Goal: Check status

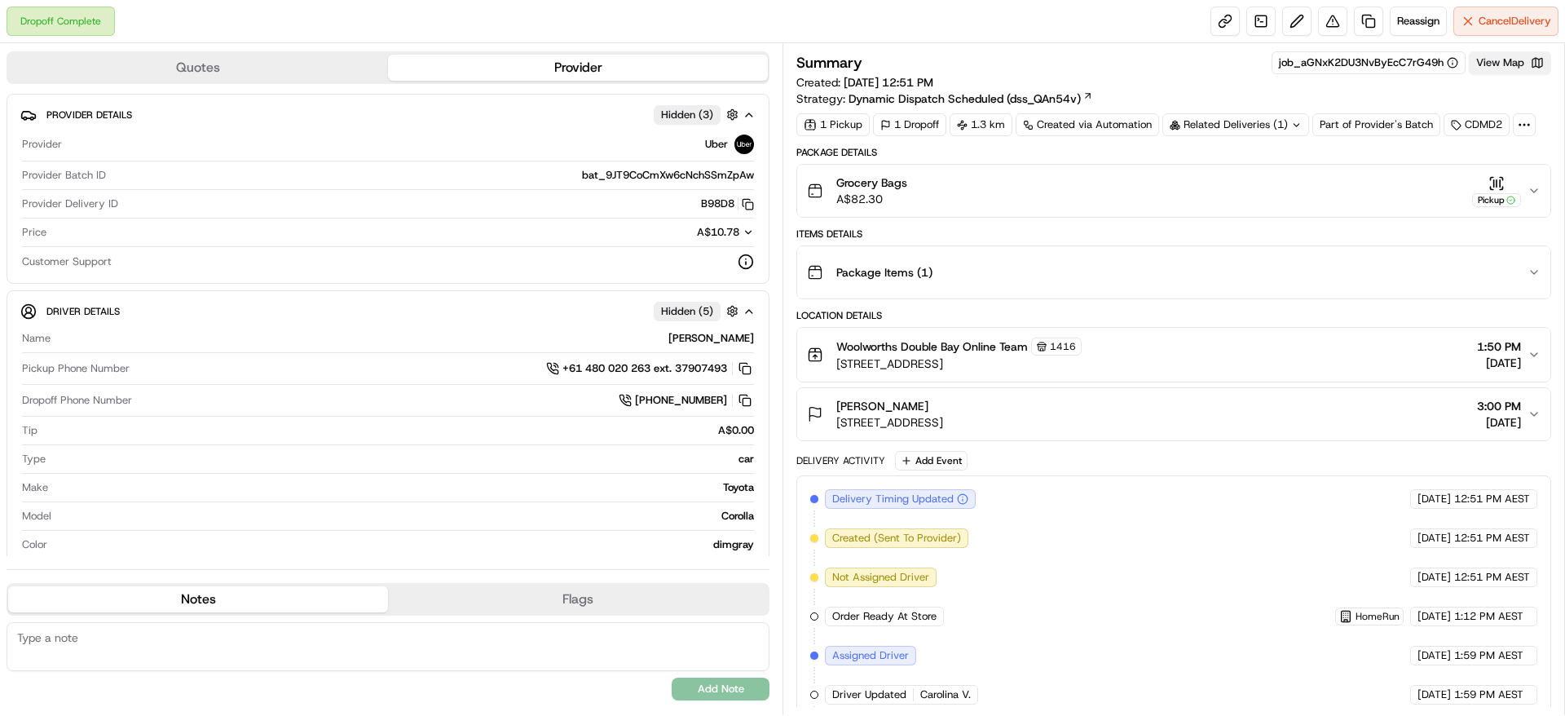
click at [1513, 73] on button "View Map" at bounding box center [1510, 62] width 82 height 23
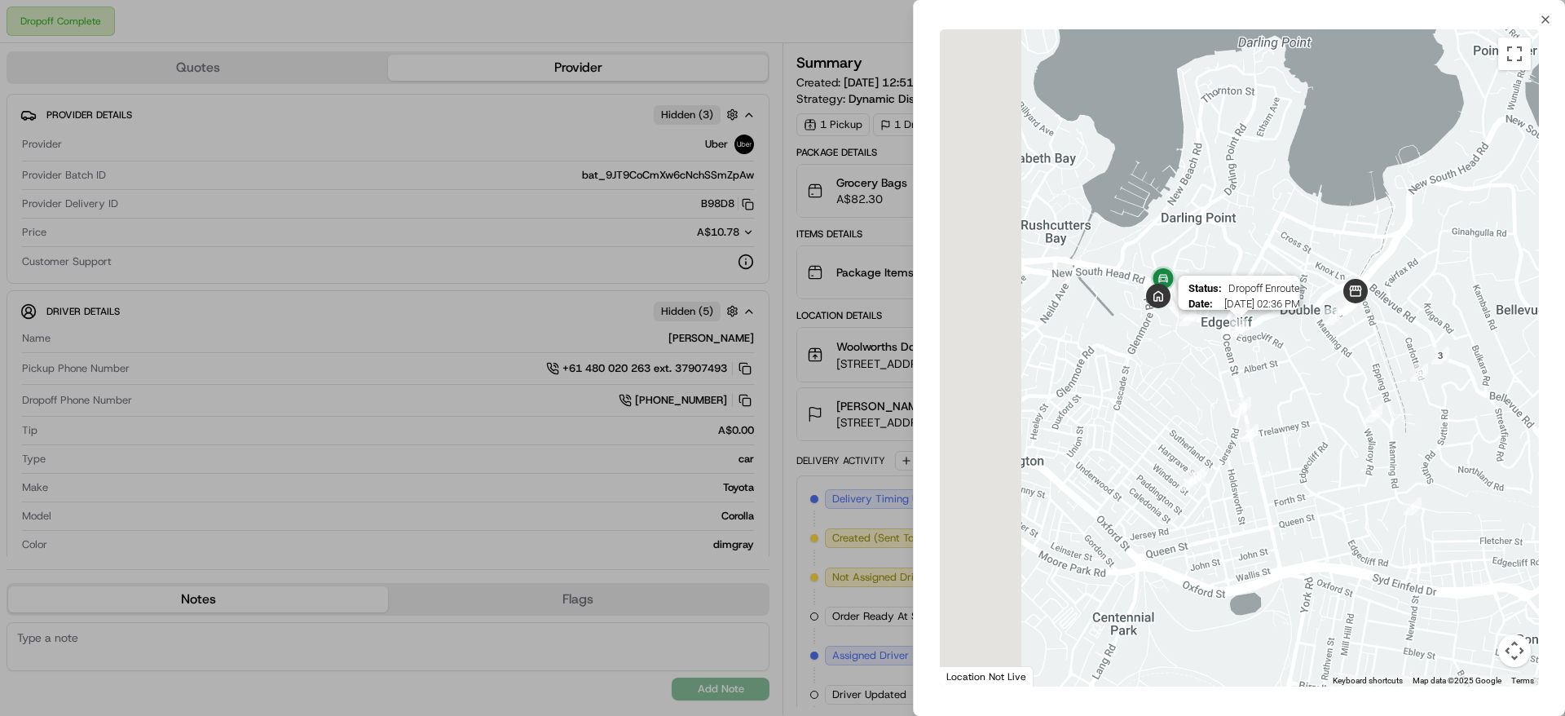
drag, startPoint x: 1087, startPoint y: 280, endPoint x: 1230, endPoint y: 328, distance: 150.3
click at [1230, 328] on div "Status : Dropoff Enroute Date : [DATE] 02:36 PM" at bounding box center [1239, 357] width 599 height 657
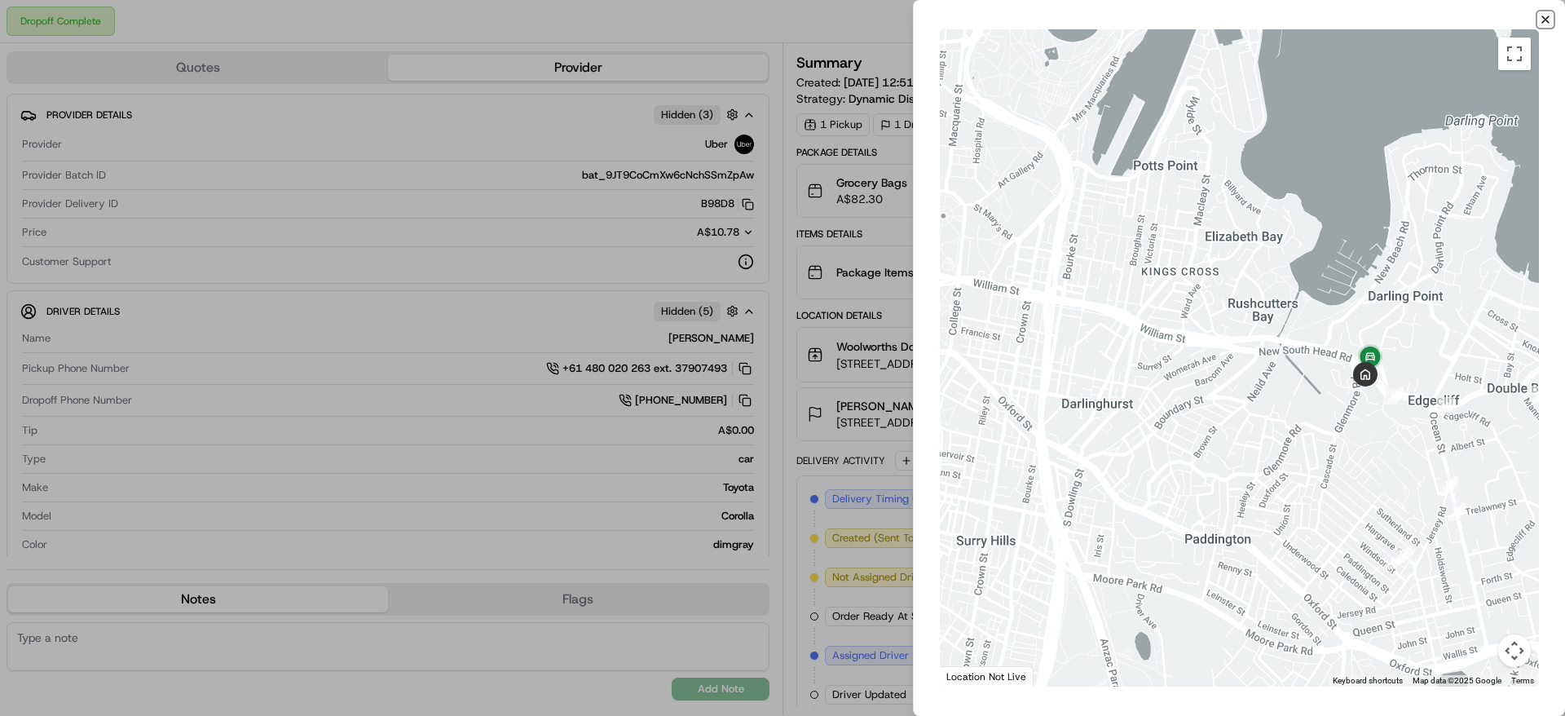
click at [1546, 13] on icon "button" at bounding box center [1545, 19] width 13 height 13
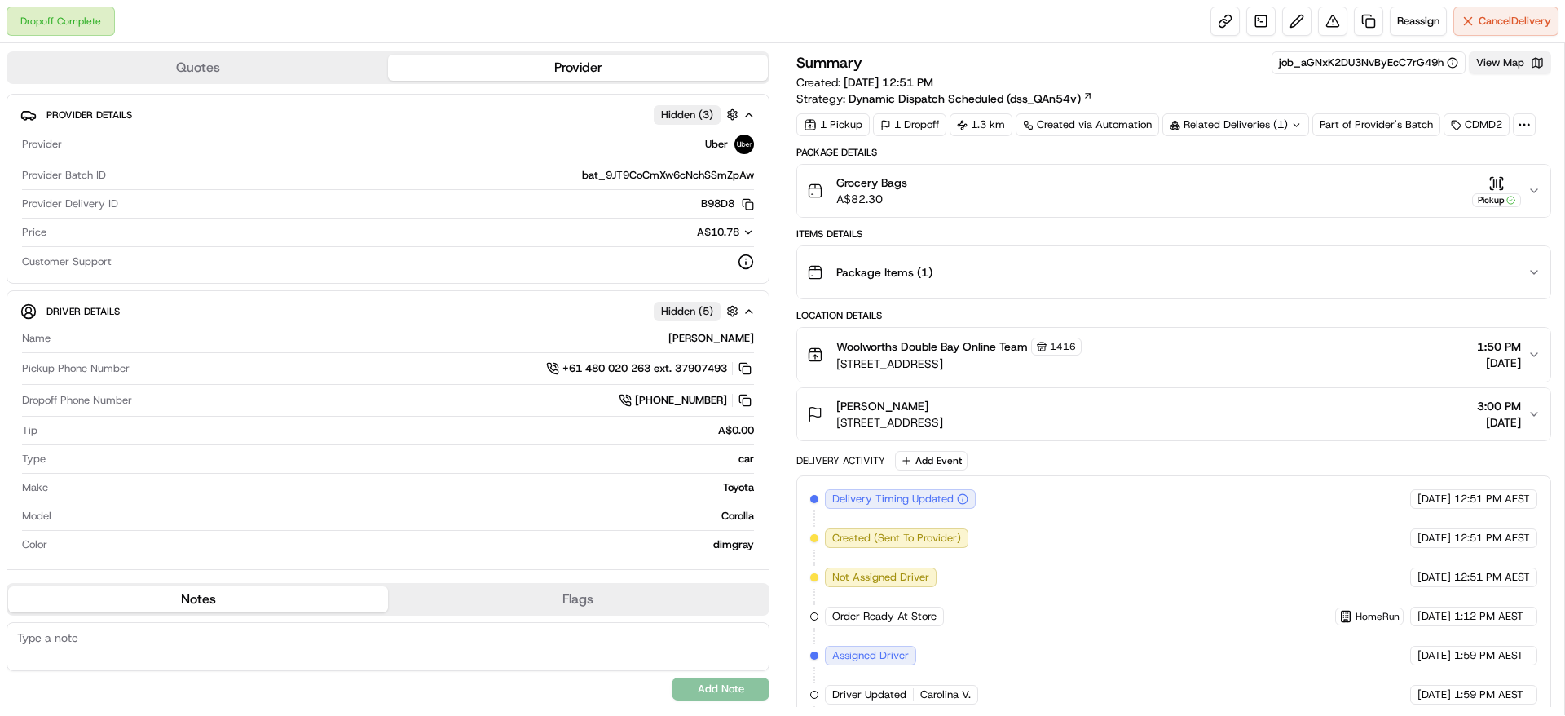
click at [1475, 64] on button "View Map" at bounding box center [1510, 62] width 82 height 23
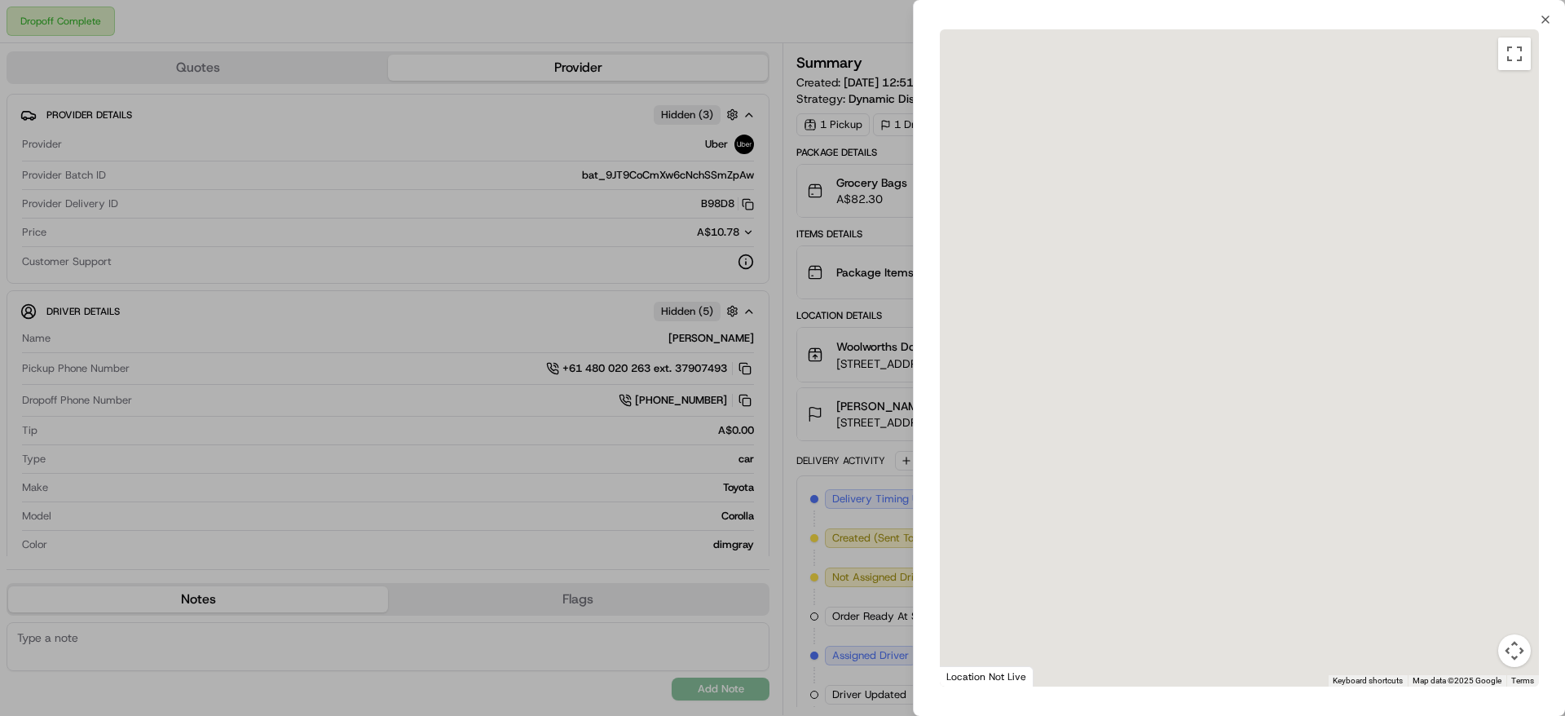
drag, startPoint x: 407, startPoint y: 78, endPoint x: 234, endPoint y: 81, distance: 172.8
click at [234, 81] on body "Dropoff Complete Reassign Cancel Delivery Quotes Provider Provider Details Hidd…" at bounding box center [782, 358] width 1565 height 716
click at [234, 81] on div at bounding box center [782, 358] width 1565 height 716
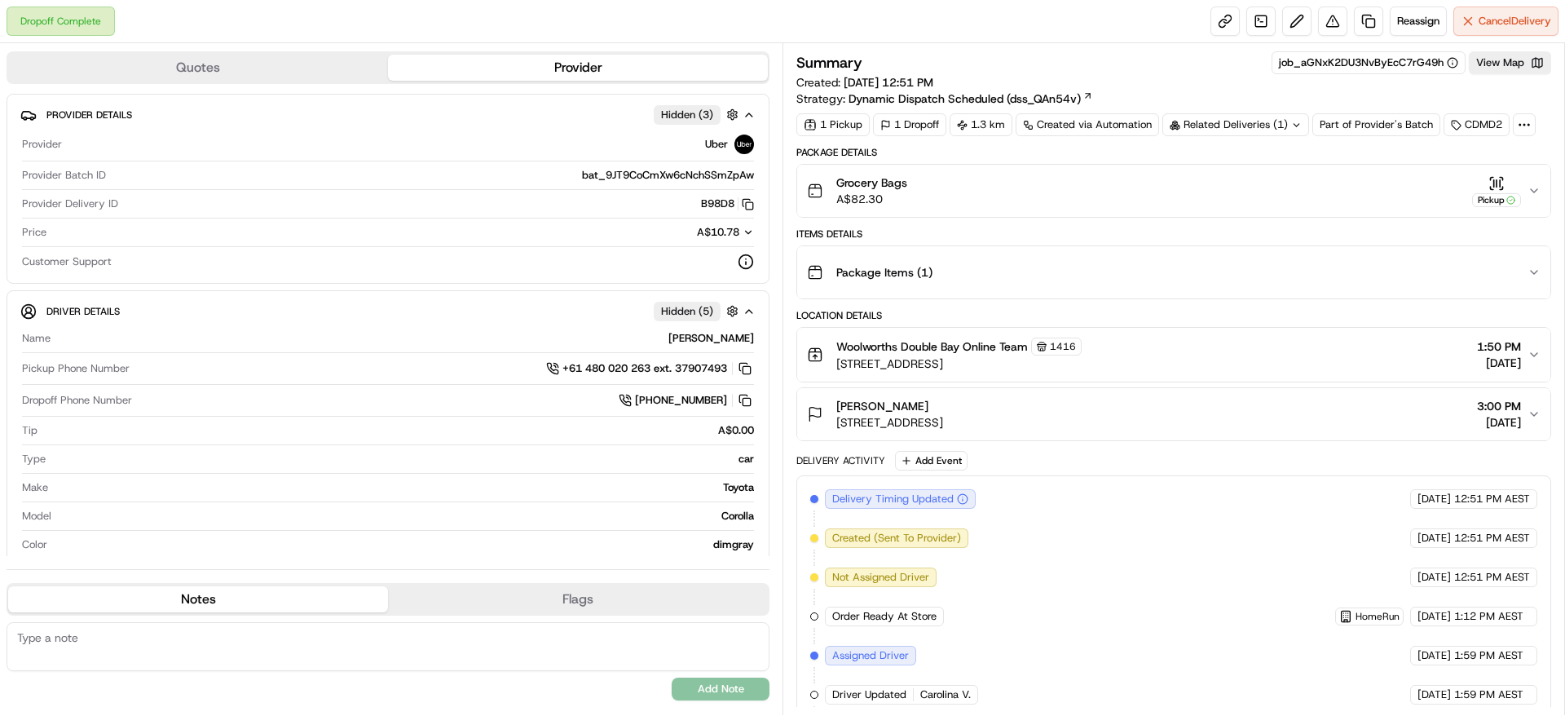
click at [192, 56] on button "Quotes" at bounding box center [198, 68] width 380 height 26
